Goal: Information Seeking & Learning: Learn about a topic

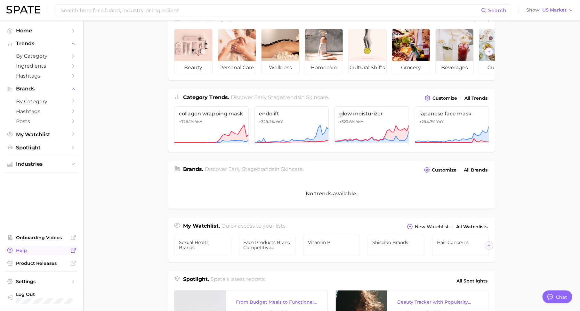
scroll to position [29, 0]
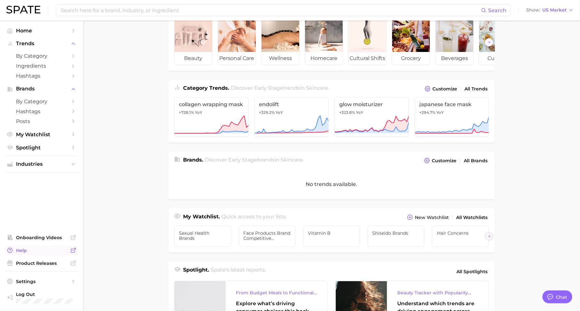
click at [60, 251] on span "Help" at bounding box center [41, 250] width 51 height 6
click at [68, 163] on button "Industries" at bounding box center [41, 164] width 73 height 10
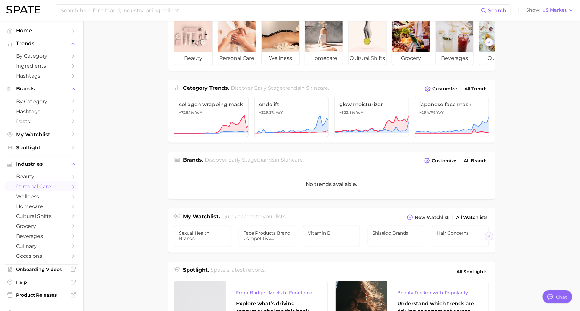
click at [68, 186] on link "personal care" at bounding box center [41, 186] width 73 height 10
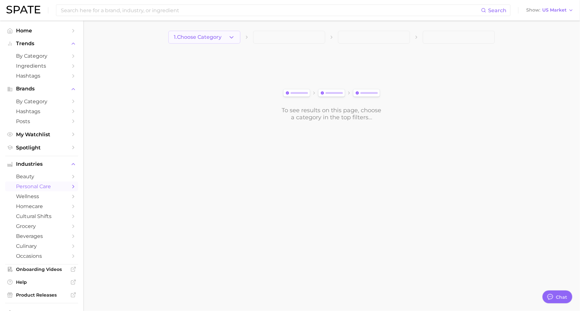
click at [222, 37] on span "1. Choose Category" at bounding box center [198, 37] width 48 height 6
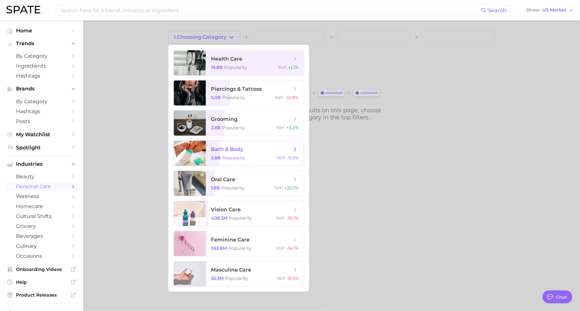
click at [237, 151] on span "bath & body" at bounding box center [227, 149] width 32 height 6
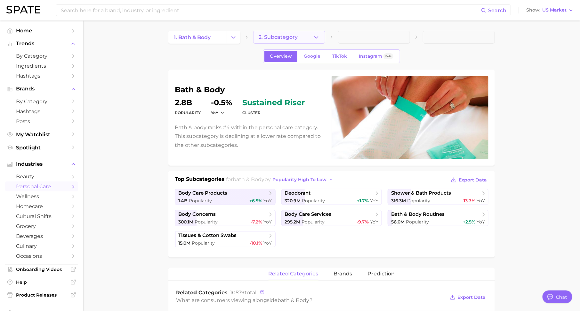
type textarea "x"
click at [315, 54] on span "Google" at bounding box center [312, 55] width 17 height 5
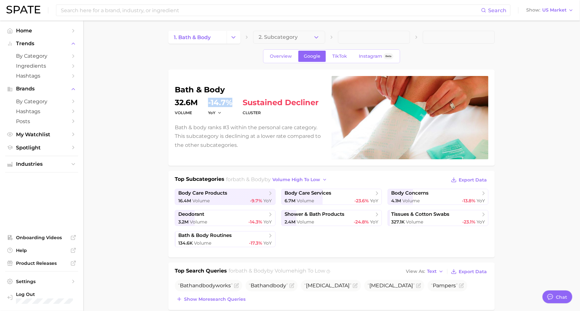
drag, startPoint x: 208, startPoint y: 101, endPoint x: 232, endPoint y: 102, distance: 23.7
click at [232, 102] on dd "-14.7%" at bounding box center [220, 103] width 24 height 8
click at [340, 56] on span "TikTok" at bounding box center [339, 55] width 15 height 5
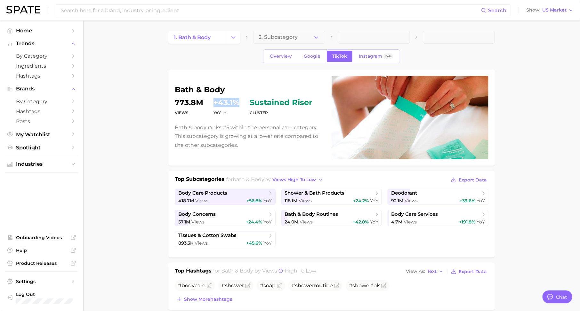
drag, startPoint x: 212, startPoint y: 101, endPoint x: 239, endPoint y: 99, distance: 27.0
click at [239, 99] on dl "Views 773.8m YoY +43.1% cluster sustained riser" at bounding box center [249, 108] width 149 height 18
click at [278, 54] on span "Overview" at bounding box center [281, 55] width 22 height 5
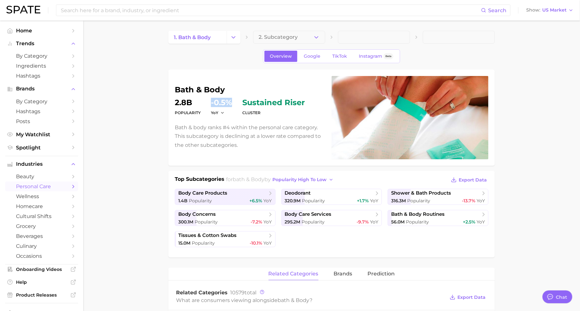
drag, startPoint x: 211, startPoint y: 103, endPoint x: 229, endPoint y: 103, distance: 18.6
click at [229, 103] on dd "-0.5%" at bounding box center [221, 103] width 21 height 8
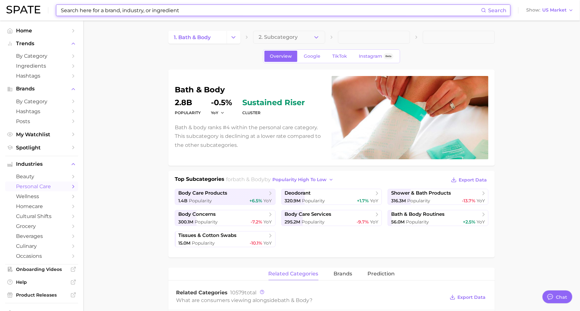
click at [208, 14] on input at bounding box center [270, 10] width 421 height 11
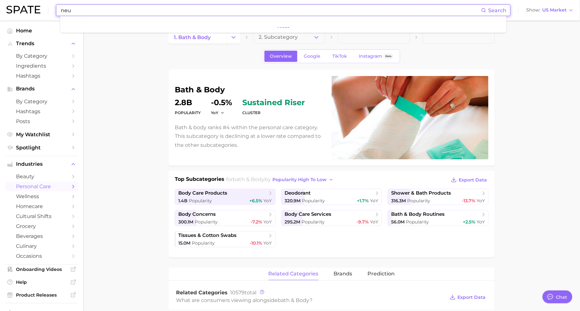
type input "neut"
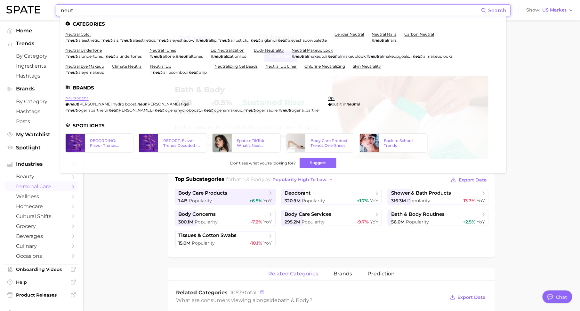
click at [81, 98] on link "neutrogena" at bounding box center [76, 97] width 23 height 5
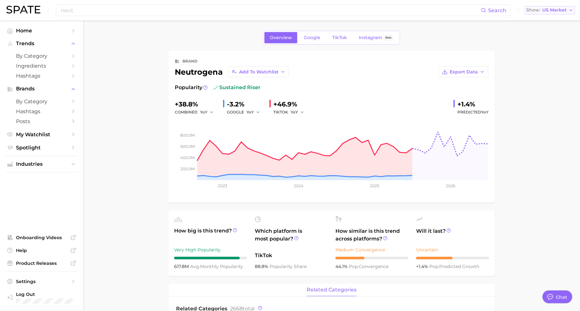
click at [557, 9] on span "US Market" at bounding box center [555, 10] width 24 height 4
click at [537, 77] on span "Global" at bounding box center [530, 78] width 15 height 5
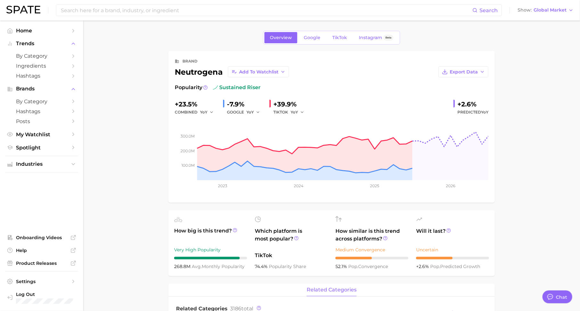
scroll to position [8, 0]
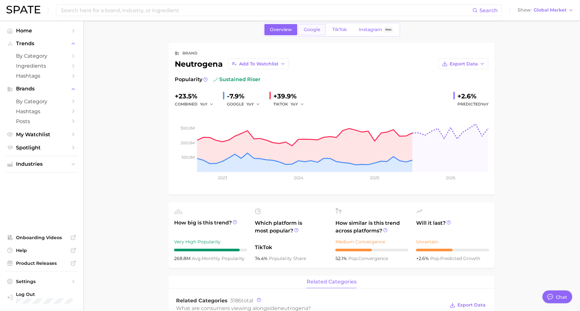
click at [313, 27] on span "Google" at bounding box center [312, 29] width 17 height 5
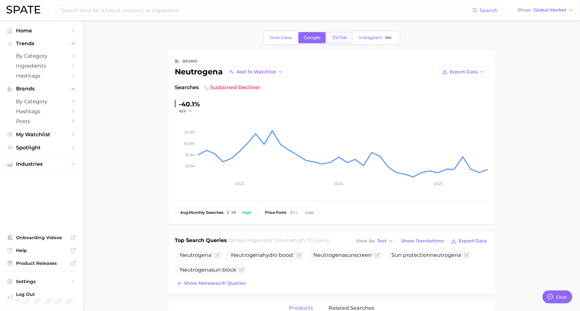
click at [333, 37] on span "TikTok" at bounding box center [339, 37] width 15 height 5
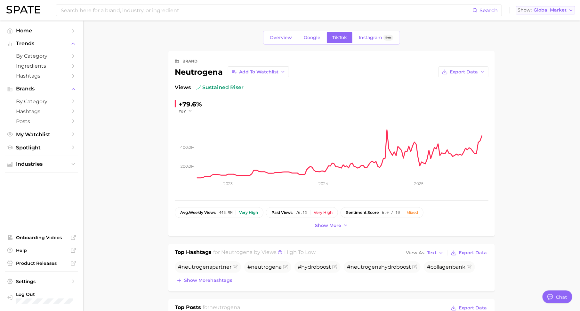
click at [550, 11] on span "Global Market" at bounding box center [550, 10] width 33 height 4
click at [281, 37] on span "Overview" at bounding box center [281, 37] width 22 height 5
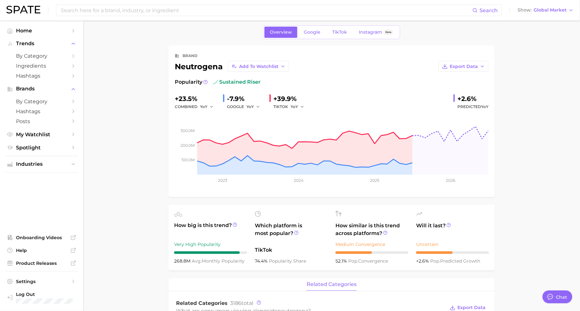
scroll to position [5, 0]
click at [375, 31] on span "Instagram" at bounding box center [370, 32] width 23 height 5
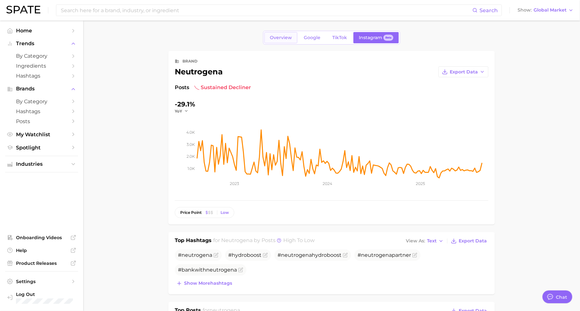
click at [281, 34] on link "Overview" at bounding box center [281, 37] width 33 height 11
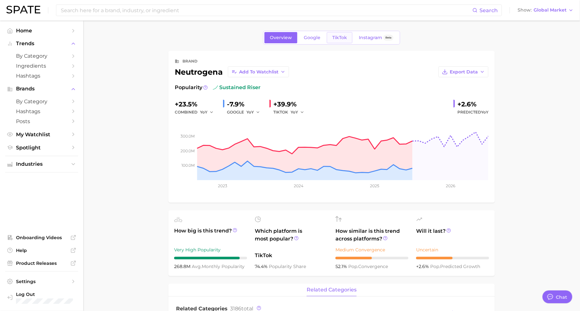
click at [341, 35] on span "TikTok" at bounding box center [339, 37] width 15 height 5
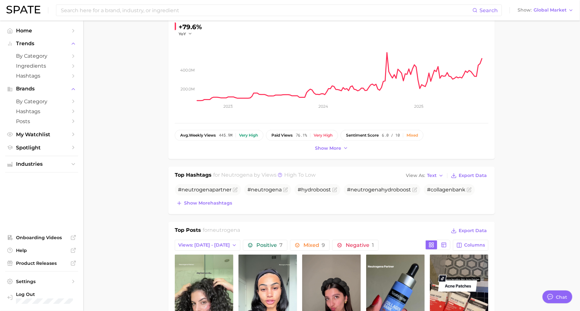
scroll to position [82, 0]
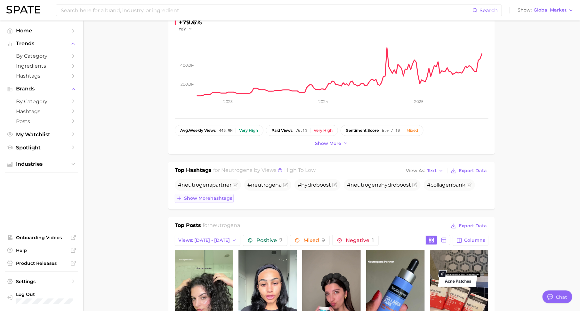
click at [223, 197] on span "Show more hashtags" at bounding box center [208, 197] width 48 height 5
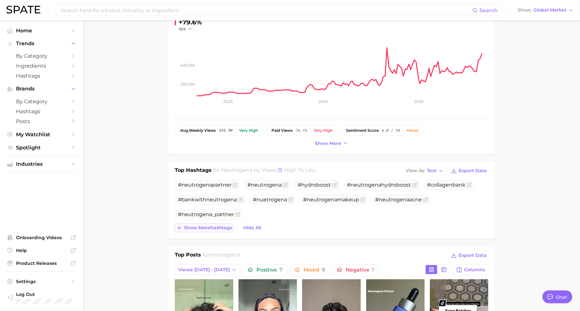
click at [207, 227] on span "Show more hashtags" at bounding box center [208, 227] width 48 height 5
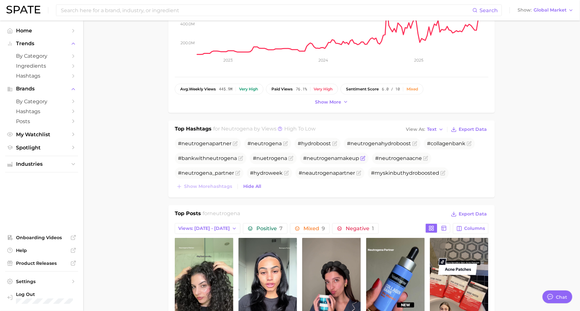
scroll to position [122, 0]
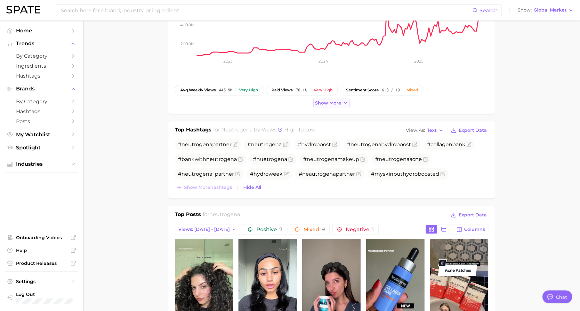
click at [330, 102] on span "Show more" at bounding box center [328, 102] width 26 height 5
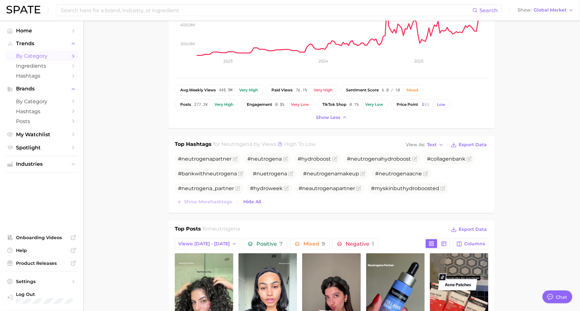
click at [66, 57] on span "by Category" at bounding box center [41, 56] width 51 height 6
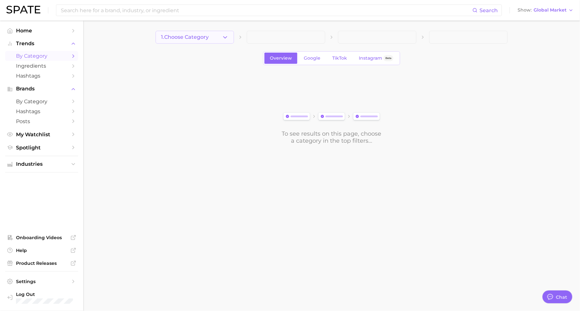
click at [209, 35] on span "1. Choose Category" at bounding box center [185, 37] width 48 height 6
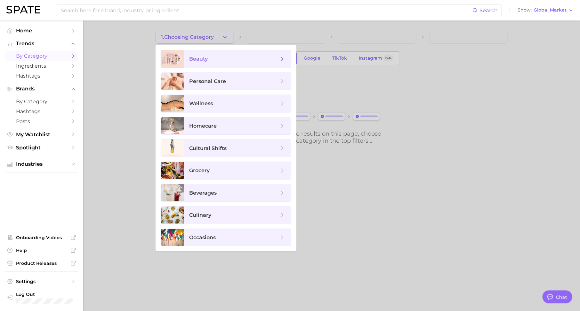
click at [212, 55] on span "beauty" at bounding box center [234, 58] width 90 height 7
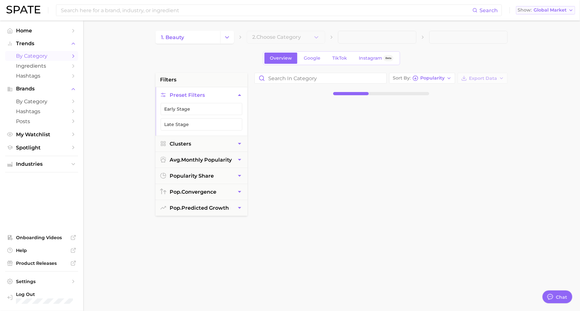
click at [547, 10] on span "Global Market" at bounding box center [550, 10] width 33 height 4
click at [532, 21] on span "[GEOGRAPHIC_DATA]" at bounding box center [545, 20] width 50 height 5
click at [292, 38] on span "2. Choose Category" at bounding box center [276, 37] width 49 height 6
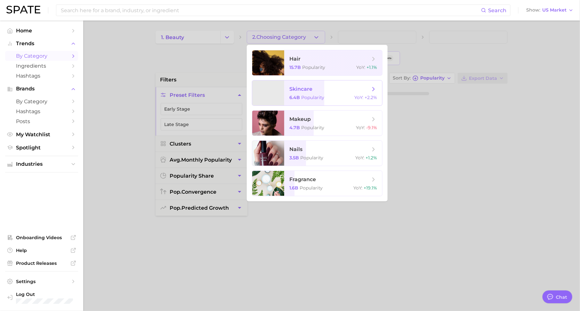
click at [311, 87] on span "skincare" at bounding box center [301, 89] width 23 height 6
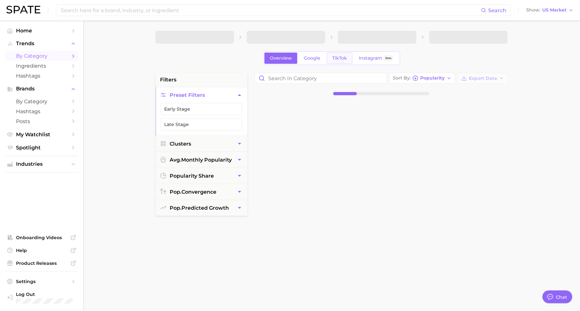
click at [336, 58] on span "TikTok" at bounding box center [339, 57] width 15 height 5
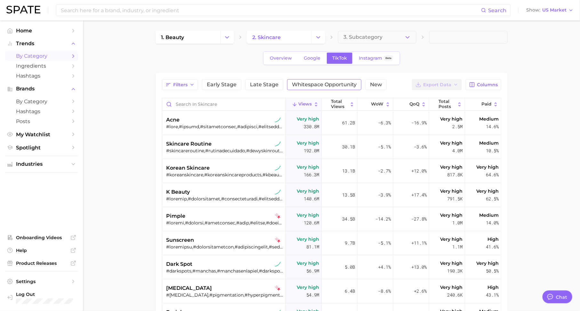
type textarea "x"
click at [372, 33] on button "3. Subcategory" at bounding box center [377, 37] width 78 height 13
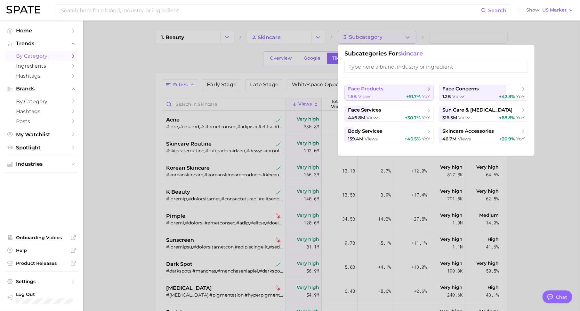
click at [417, 90] on span "face products" at bounding box center [387, 89] width 78 height 6
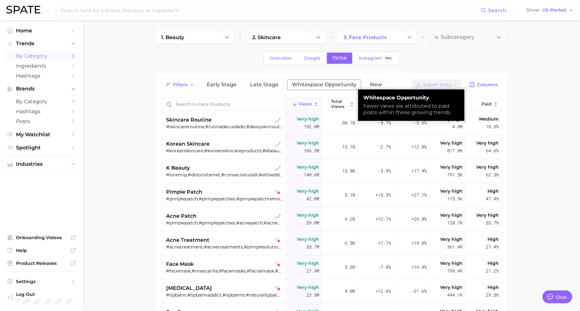
click at [307, 86] on span "Whitespace Opportunity" at bounding box center [324, 84] width 65 height 5
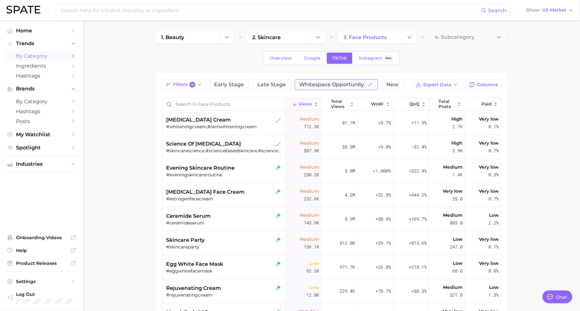
click at [352, 82] on span "Whitespace Opportunity" at bounding box center [332, 84] width 65 height 5
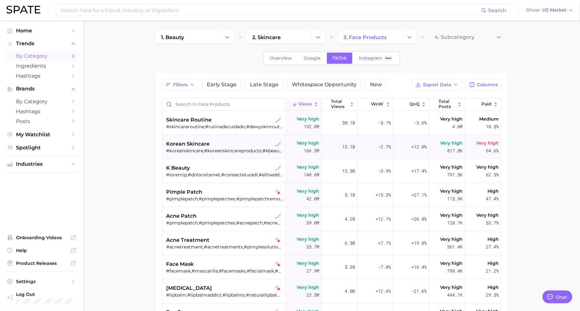
click at [488, 150] on span "64.6%" at bounding box center [492, 151] width 13 height 8
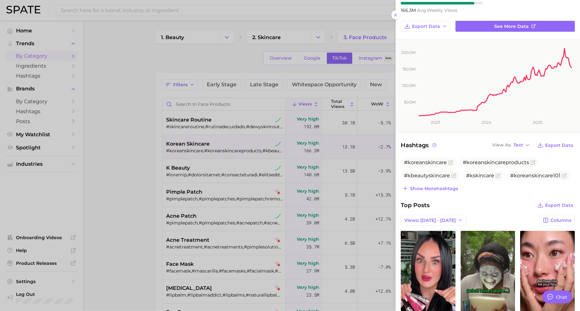
scroll to position [71, 0]
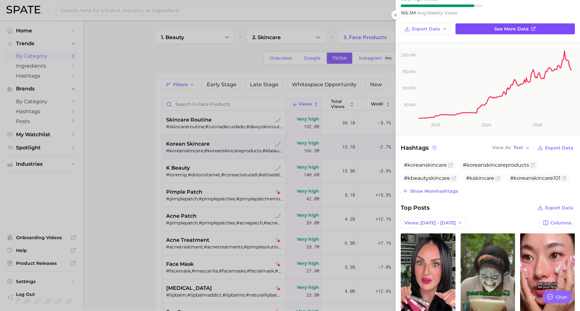
click at [507, 30] on span "See more data" at bounding box center [512, 28] width 35 height 5
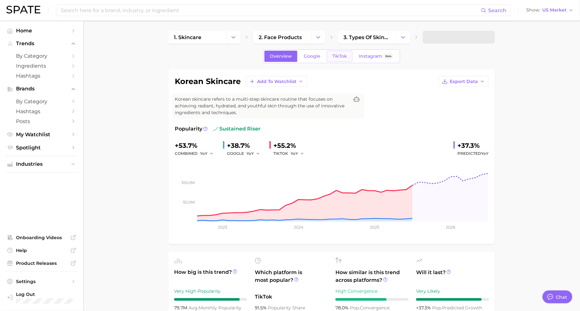
click at [341, 57] on span "TikTok" at bounding box center [339, 55] width 15 height 5
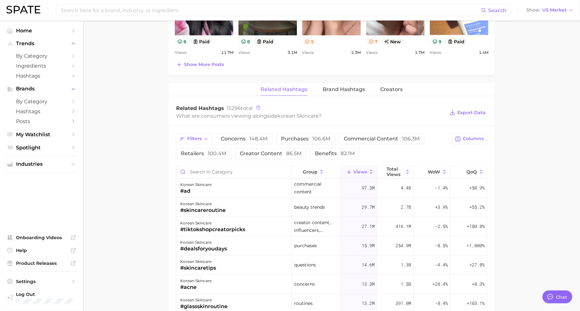
scroll to position [447, 0]
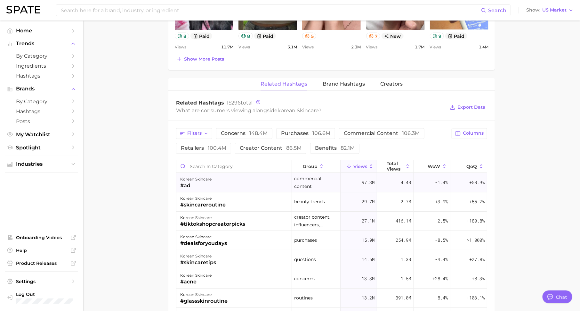
click at [214, 183] on div "korean skincare #ad" at bounding box center [234, 182] width 116 height 19
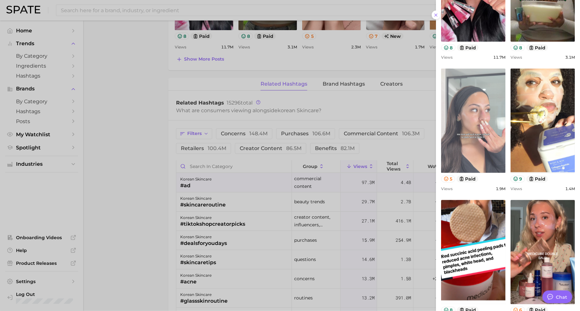
scroll to position [136, 0]
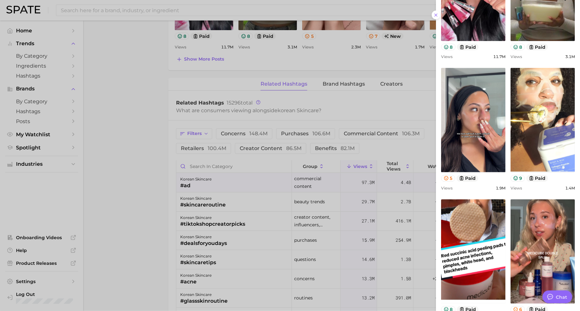
click at [369, 97] on div at bounding box center [290, 155] width 580 height 311
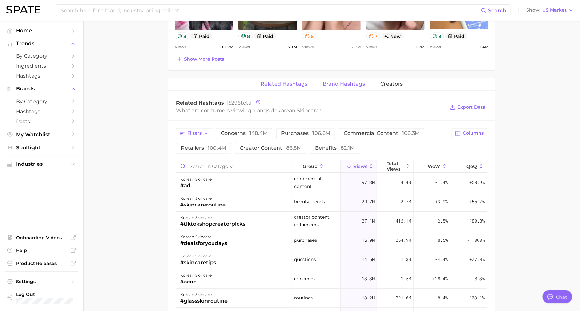
click at [335, 83] on span "Brand Hashtags" at bounding box center [344, 84] width 42 height 6
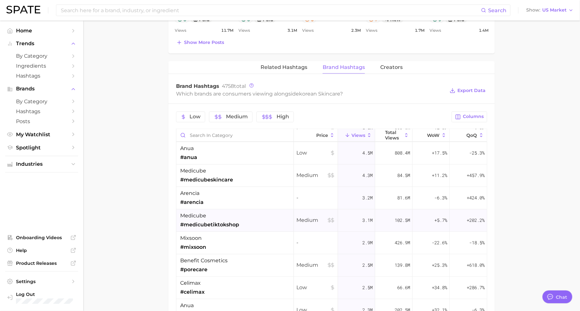
scroll to position [122, 0]
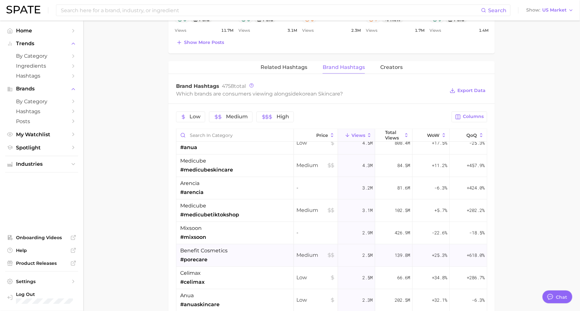
click at [199, 252] on span "benefit cosmetics" at bounding box center [203, 251] width 47 height 8
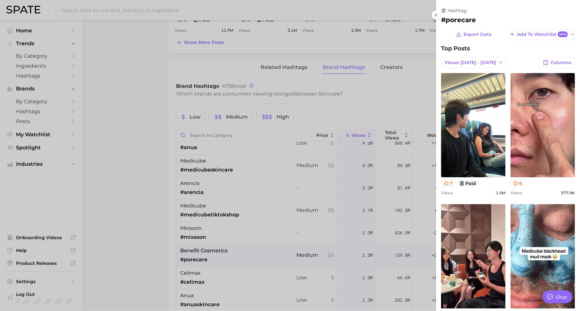
scroll to position [0, 0]
click at [236, 212] on div at bounding box center [290, 155] width 580 height 311
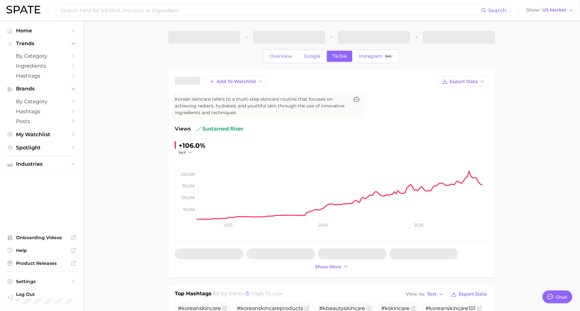
type textarea "x"
